Goal: Find contact information: Find contact information

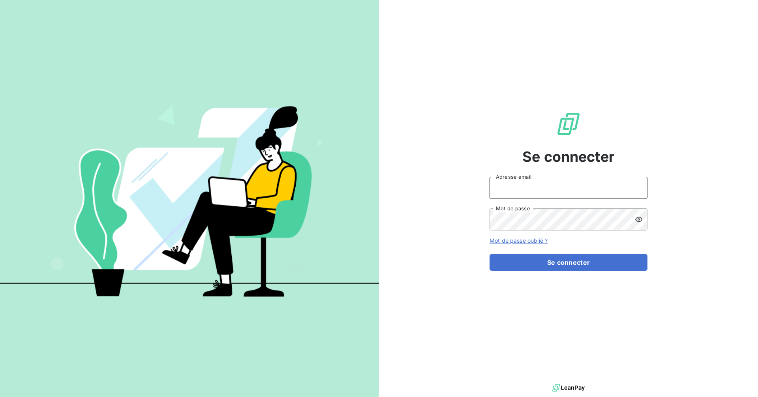
click at [560, 194] on input "Adresse email" at bounding box center [569, 188] width 158 height 22
type input "[EMAIL_ADDRESS][DOMAIN_NAME]"
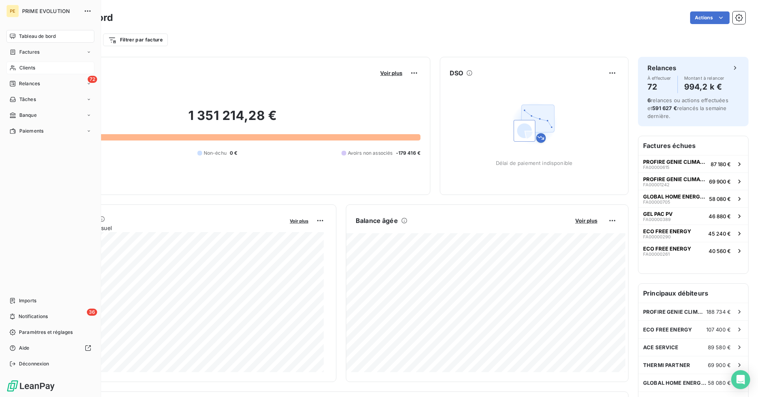
click at [23, 66] on span "Clients" at bounding box center [27, 67] width 16 height 7
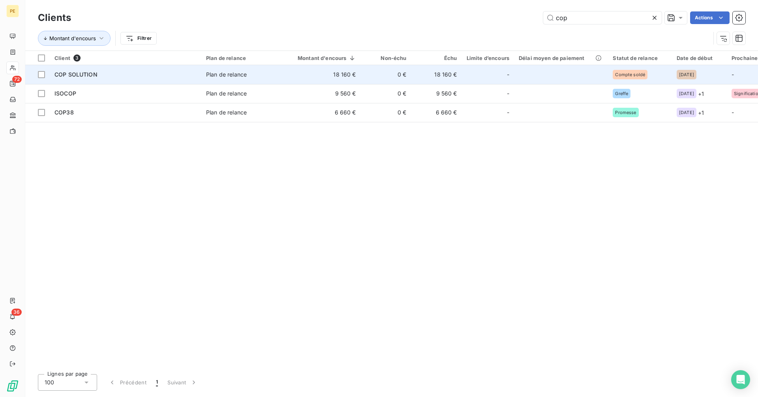
type input "cop"
click at [206, 80] on td "Plan de relance" at bounding box center [242, 74] width 82 height 19
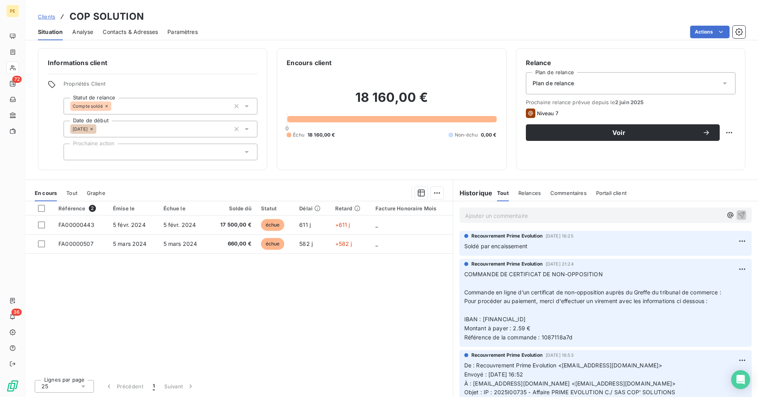
click at [138, 30] on span "Contacts & Adresses" at bounding box center [130, 32] width 55 height 8
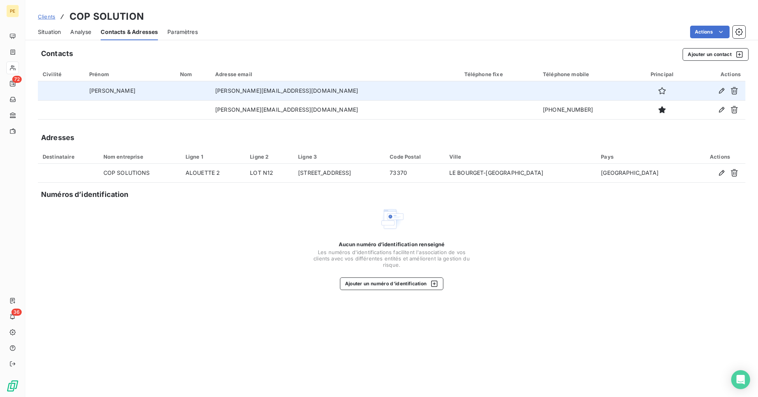
click at [283, 93] on td "[PERSON_NAME][EMAIL_ADDRESS][DOMAIN_NAME]" at bounding box center [335, 90] width 249 height 19
copy td "[PERSON_NAME][EMAIL_ADDRESS][DOMAIN_NAME]"
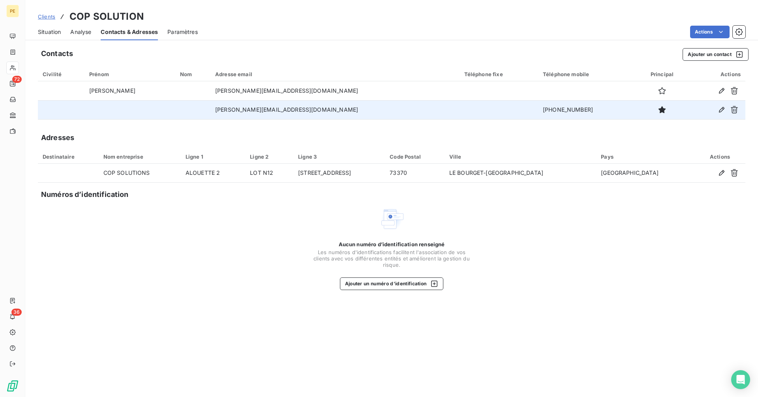
drag, startPoint x: 205, startPoint y: 109, endPoint x: 275, endPoint y: 108, distance: 69.9
click at [235, 109] on tr "[PERSON_NAME][EMAIL_ADDRESS][DOMAIN_NAME] [PHONE_NUMBER]" at bounding box center [392, 109] width 708 height 19
drag, startPoint x: 275, startPoint y: 108, endPoint x: 542, endPoint y: 103, distance: 266.7
click at [542, 103] on tr "[PERSON_NAME][EMAIL_ADDRESS][DOMAIN_NAME] [PHONE_NUMBER]" at bounding box center [392, 109] width 708 height 19
copy tr "[DOMAIN_NAME] [PHONE_NUMBER]"
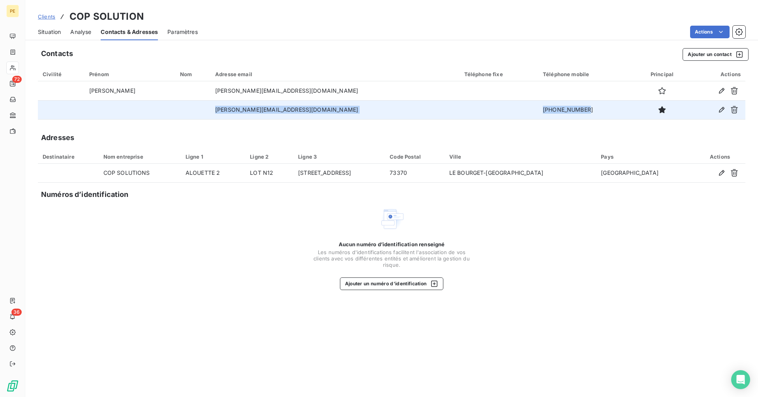
drag, startPoint x: 214, startPoint y: 110, endPoint x: 535, endPoint y: 106, distance: 320.8
click at [535, 106] on tr "[PERSON_NAME][EMAIL_ADDRESS][DOMAIN_NAME] [PHONE_NUMBER]" at bounding box center [392, 109] width 708 height 19
copy tr "[PERSON_NAME][EMAIL_ADDRESS][DOMAIN_NAME] [PHONE_NUMBER]"
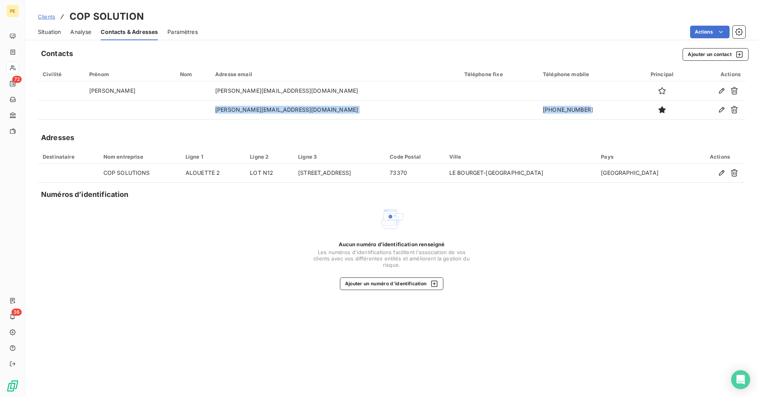
click at [54, 34] on span "Situation" at bounding box center [49, 32] width 23 height 8
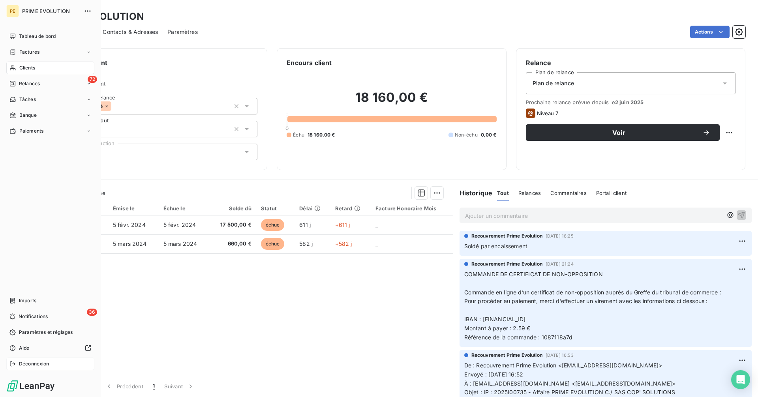
click at [36, 366] on span "Déconnexion" at bounding box center [34, 364] width 30 height 7
